Goal: Task Accomplishment & Management: Manage account settings

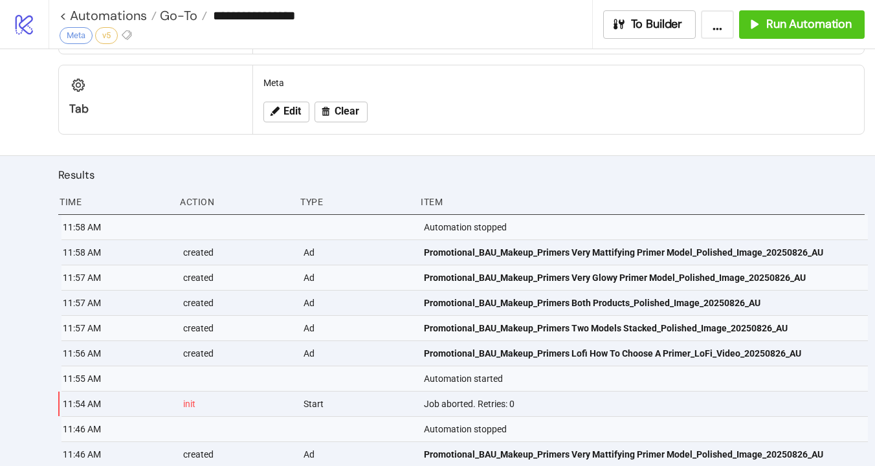
scroll to position [543, 0]
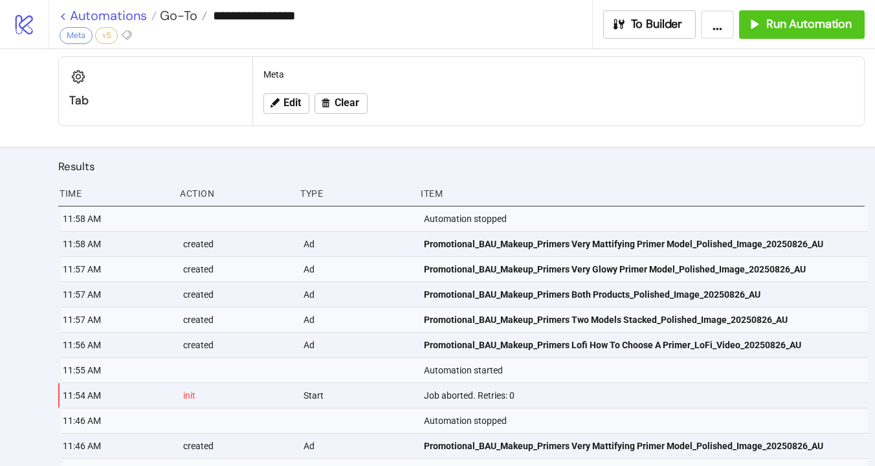
click at [67, 18] on link "< Automations" at bounding box center [108, 15] width 97 height 13
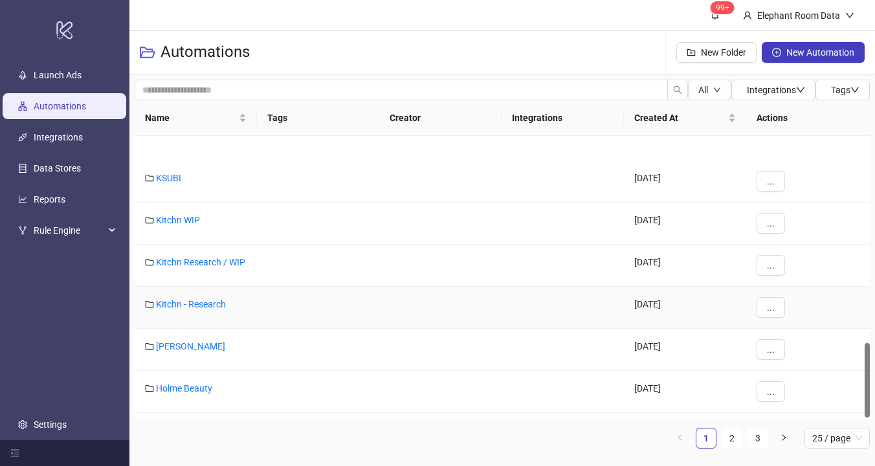
scroll to position [778, 0]
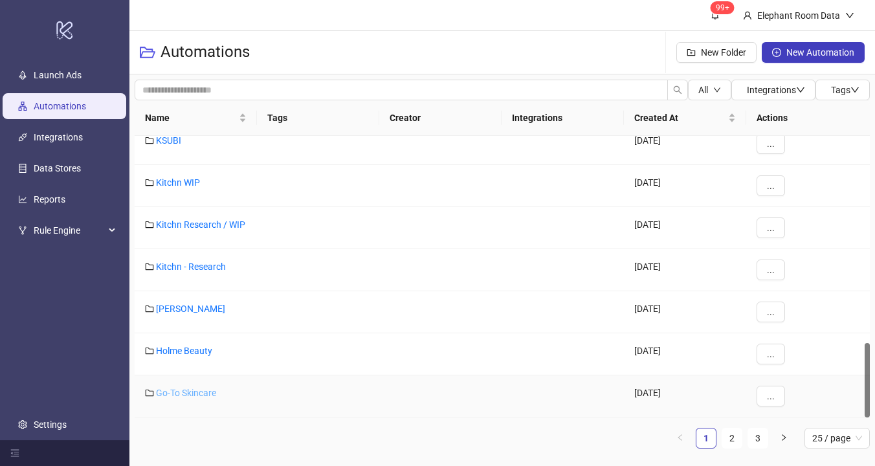
click at [175, 392] on link "Go-To Skincare" at bounding box center [186, 393] width 60 height 10
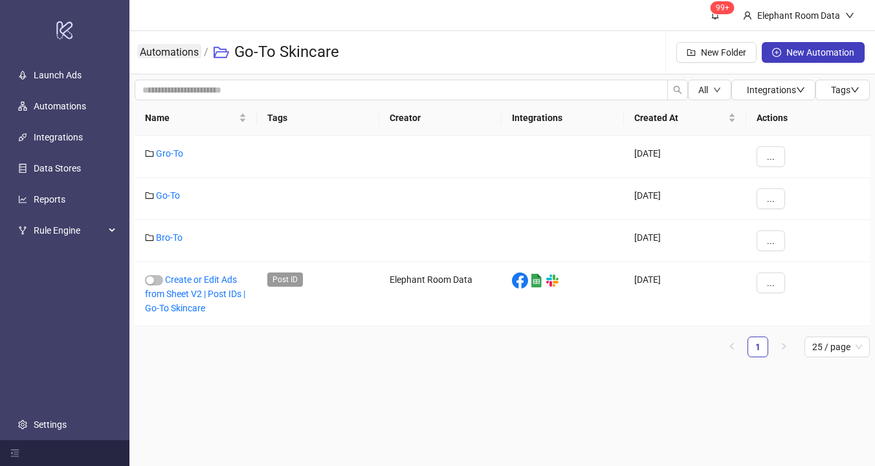
click at [176, 51] on link "Automations" at bounding box center [169, 51] width 64 height 14
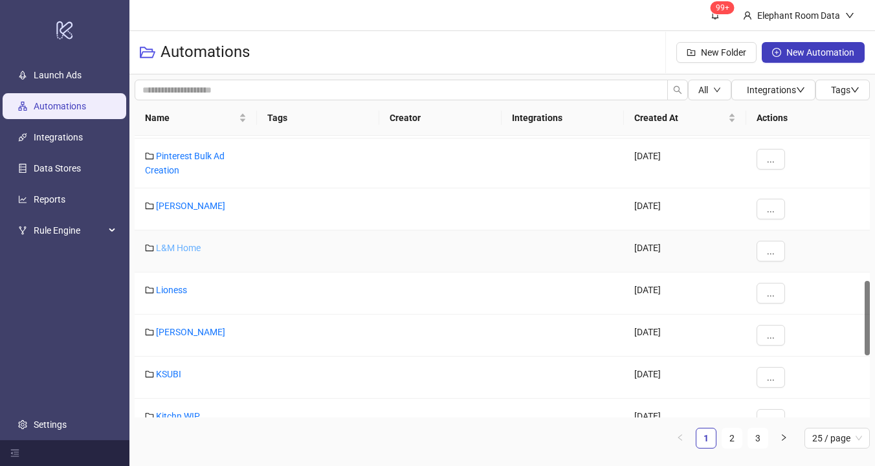
click at [187, 251] on link "L&M Home" at bounding box center [178, 248] width 45 height 10
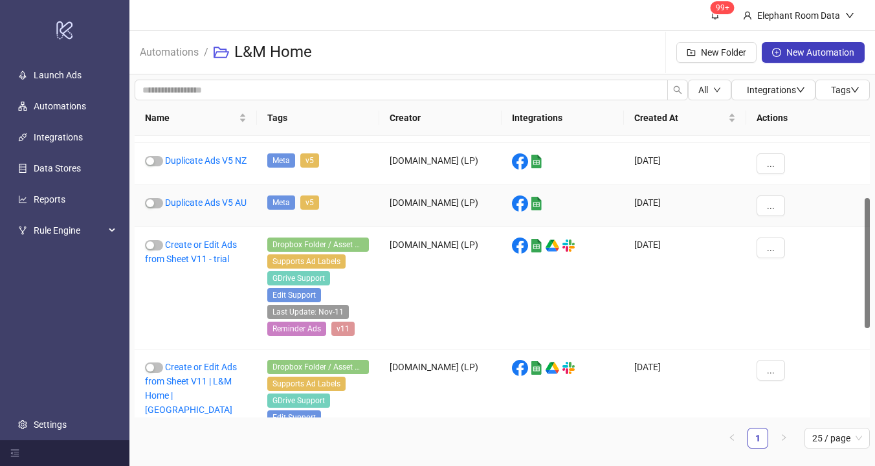
scroll to position [135, 0]
click at [157, 208] on span "button" at bounding box center [154, 203] width 18 height 10
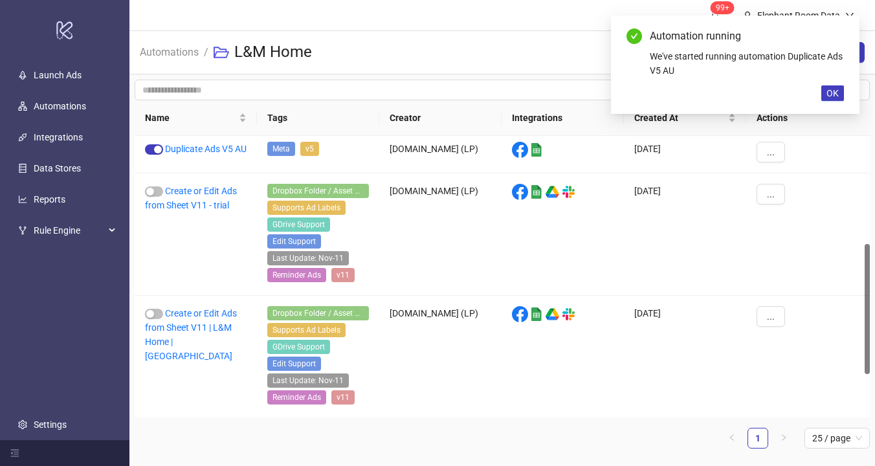
scroll to position [0, 0]
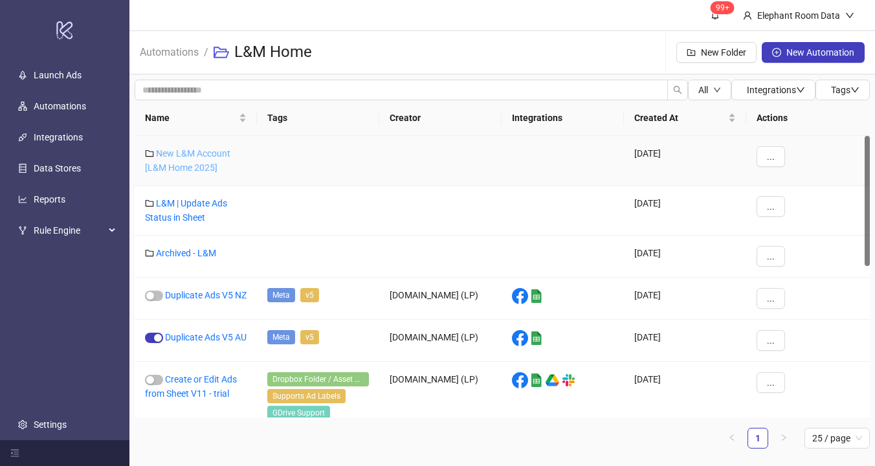
click at [203, 162] on link "New L&M Account [L&M Home 2025]" at bounding box center [187, 160] width 85 height 25
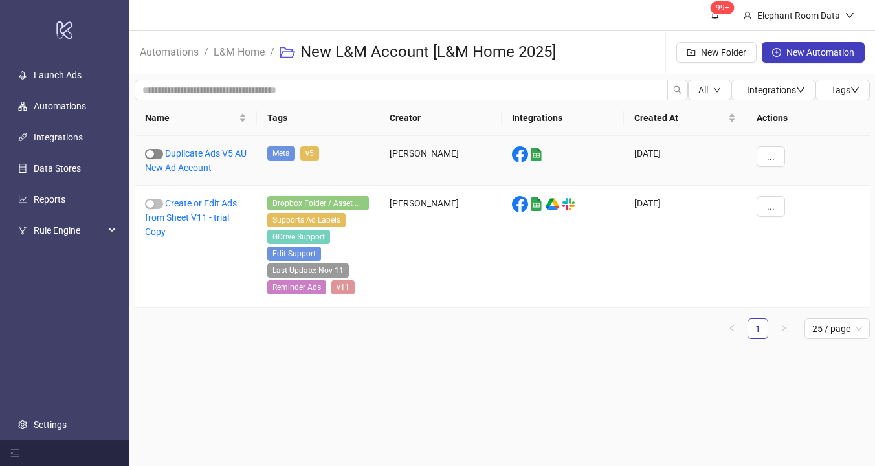
click at [151, 153] on div "button" at bounding box center [150, 154] width 8 height 8
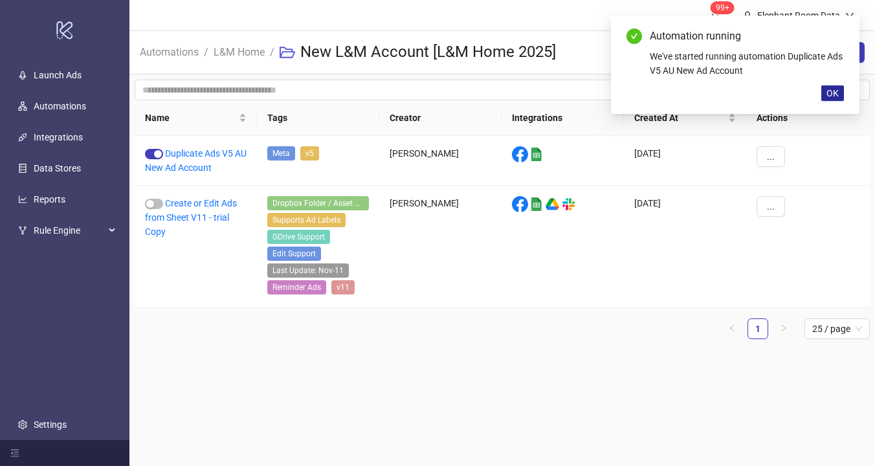
click at [832, 98] on span "OK" at bounding box center [832, 93] width 12 height 10
